Goal: Task Accomplishment & Management: Complete application form

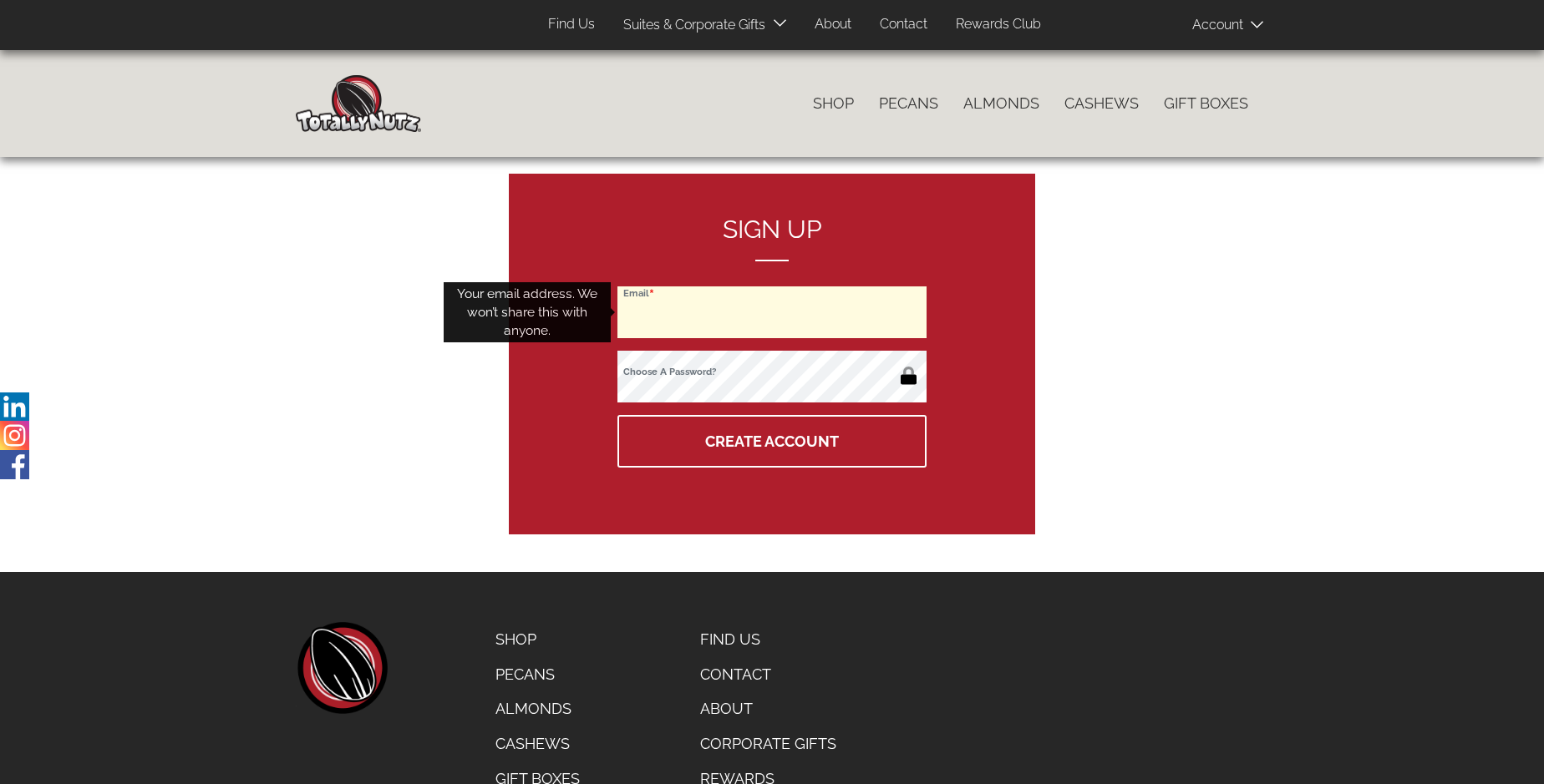
click at [772, 312] on input "Email" at bounding box center [772, 312] width 310 height 51
type input "[EMAIL_ADDRESS][DOMAIN_NAME]"
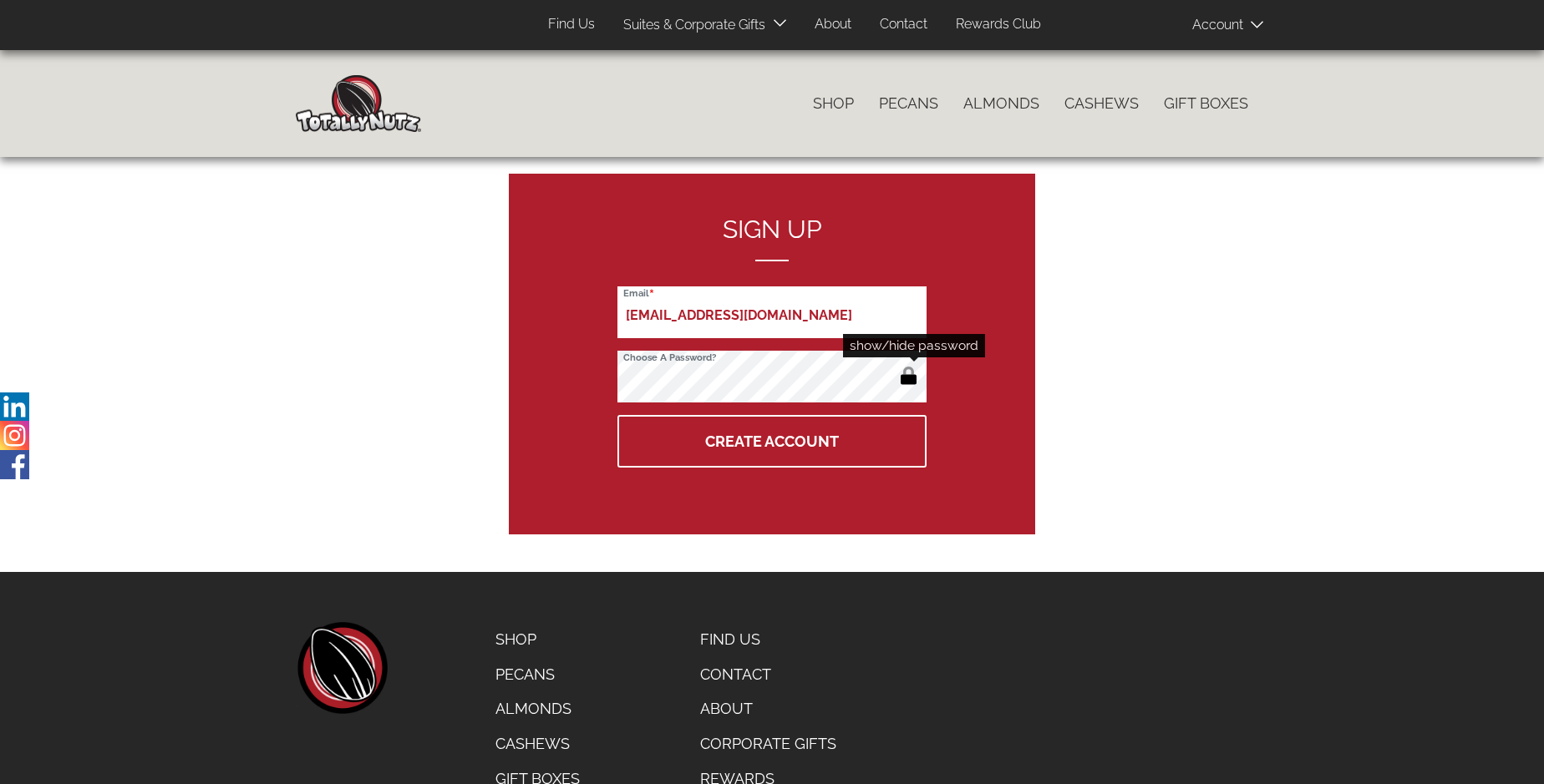
click at [908, 377] on button "button" at bounding box center [908, 377] width 28 height 27
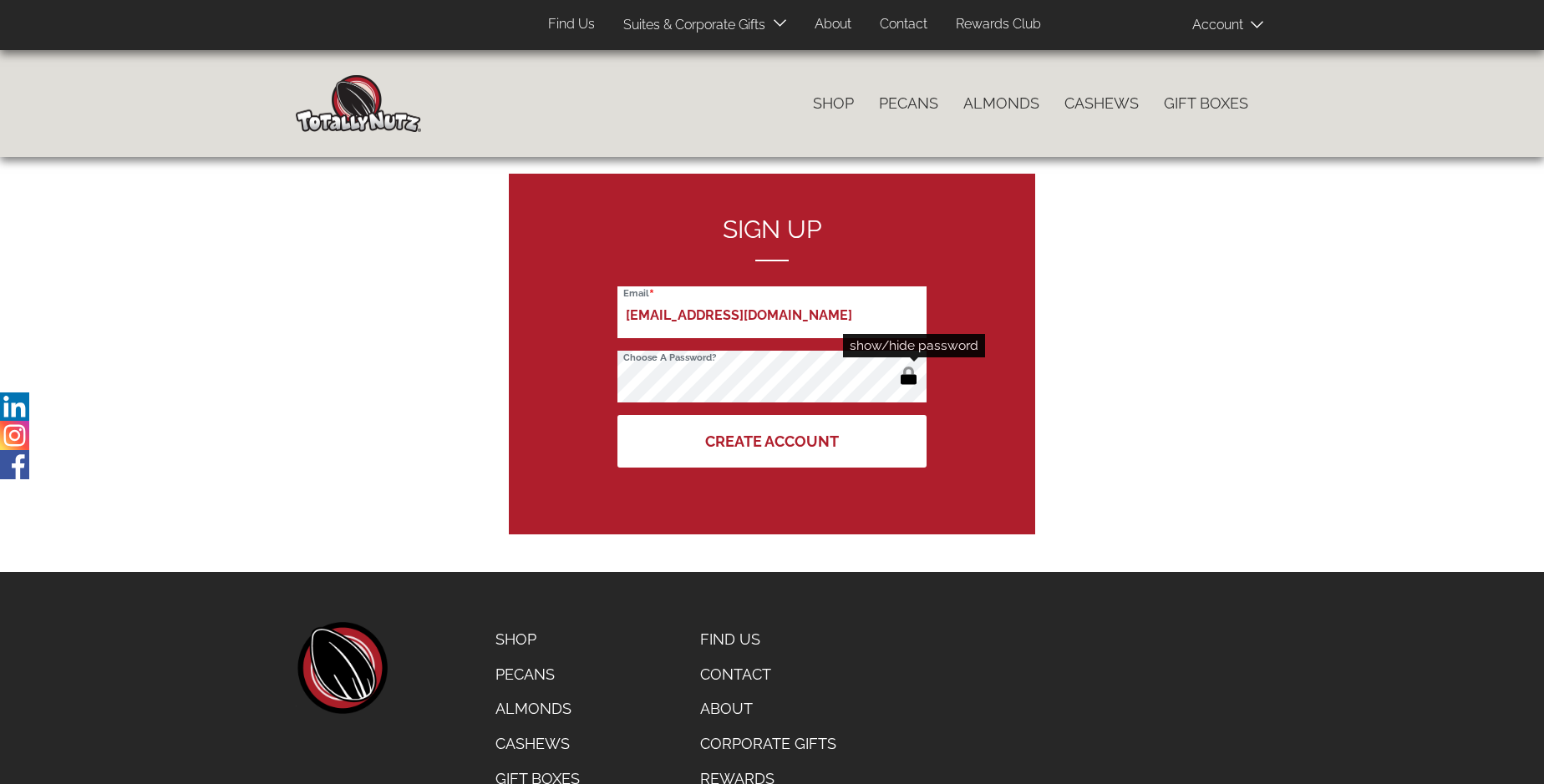
click at [772, 441] on button "Create Account" at bounding box center [772, 441] width 310 height 52
